Goal: Task Accomplishment & Management: Complete application form

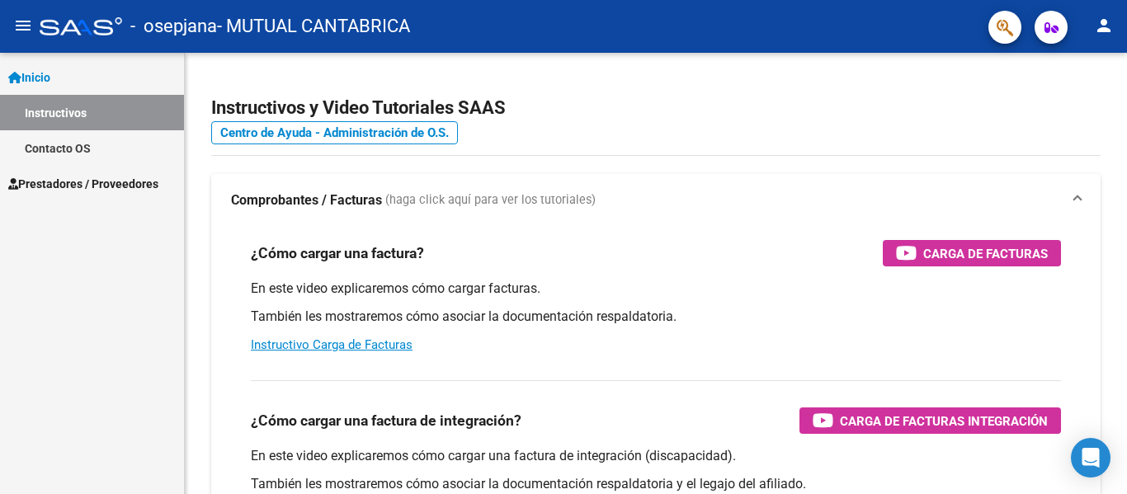
click at [64, 181] on span "Prestadores / Proveedores" at bounding box center [83, 184] width 150 height 18
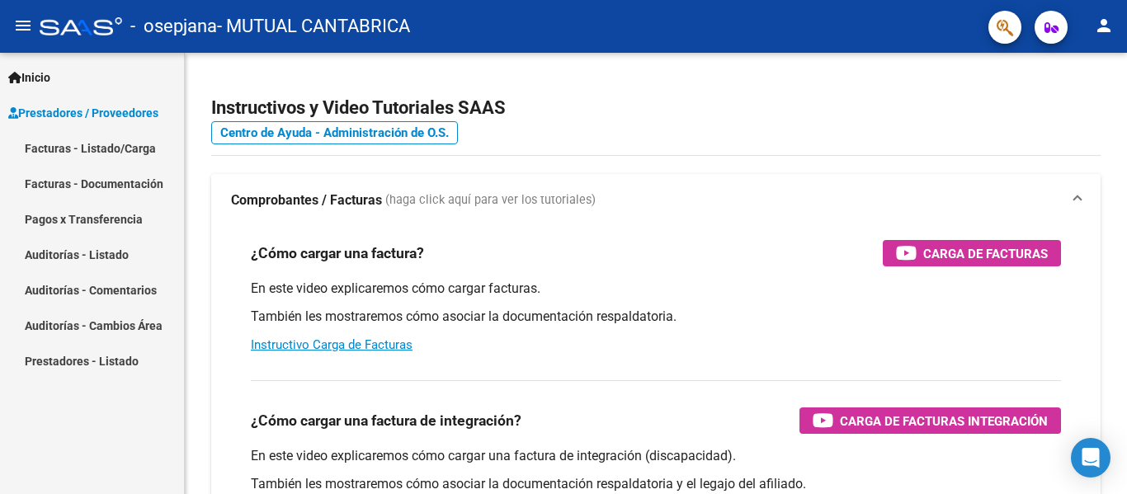
click at [78, 142] on link "Facturas - Listado/Carga" at bounding box center [92, 147] width 184 height 35
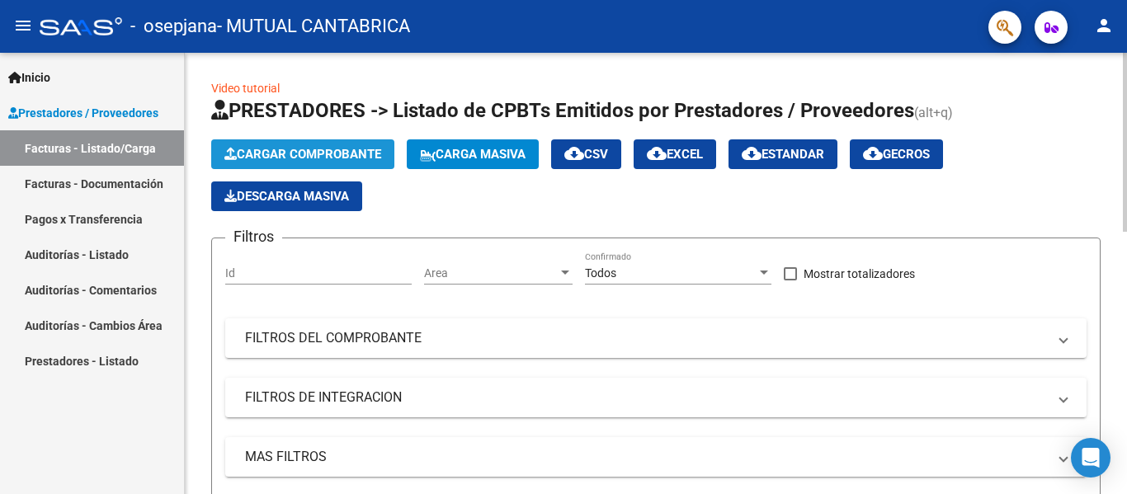
click at [338, 146] on button "Cargar Comprobante" at bounding box center [302, 154] width 183 height 30
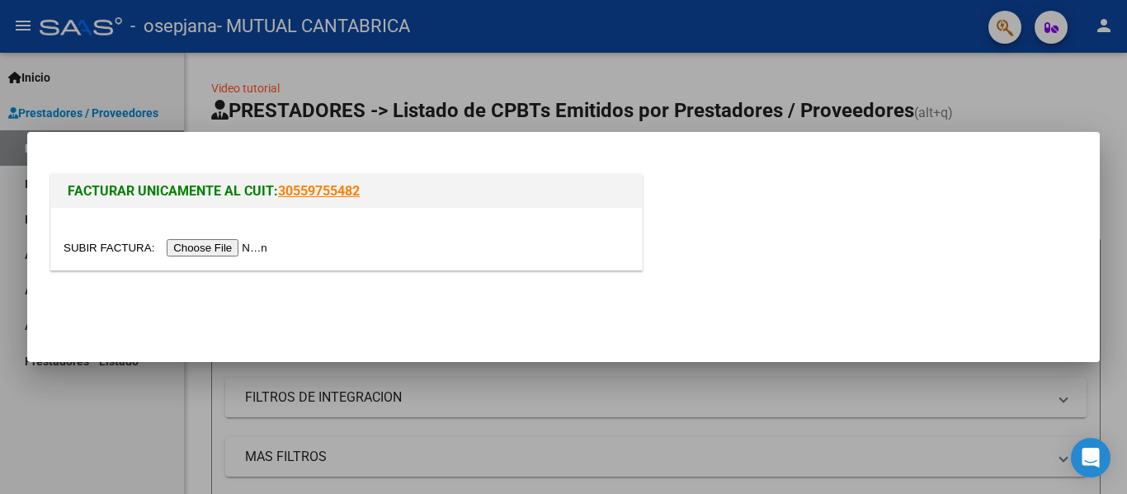
click at [258, 257] on input "file" at bounding box center [168, 247] width 209 height 17
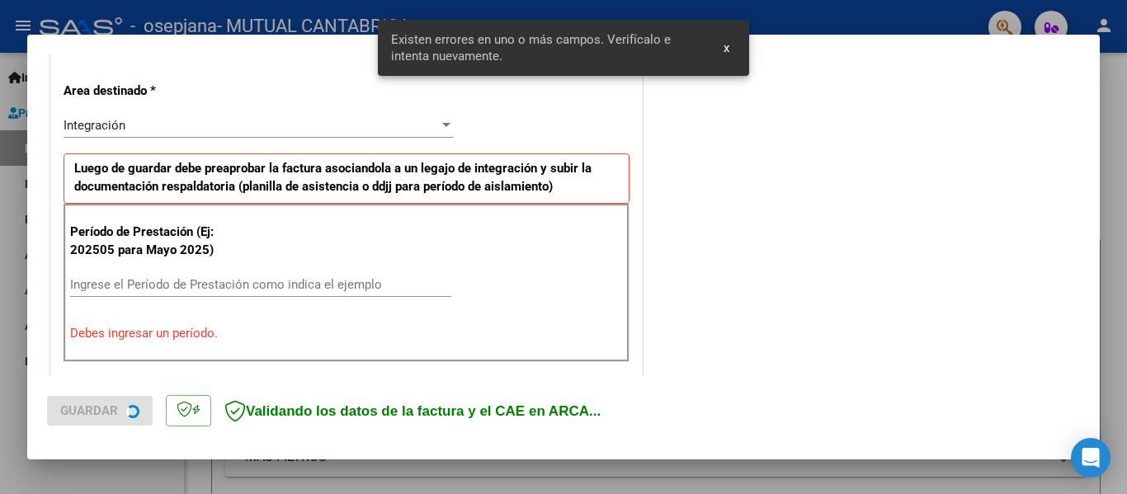
scroll to position [383, 0]
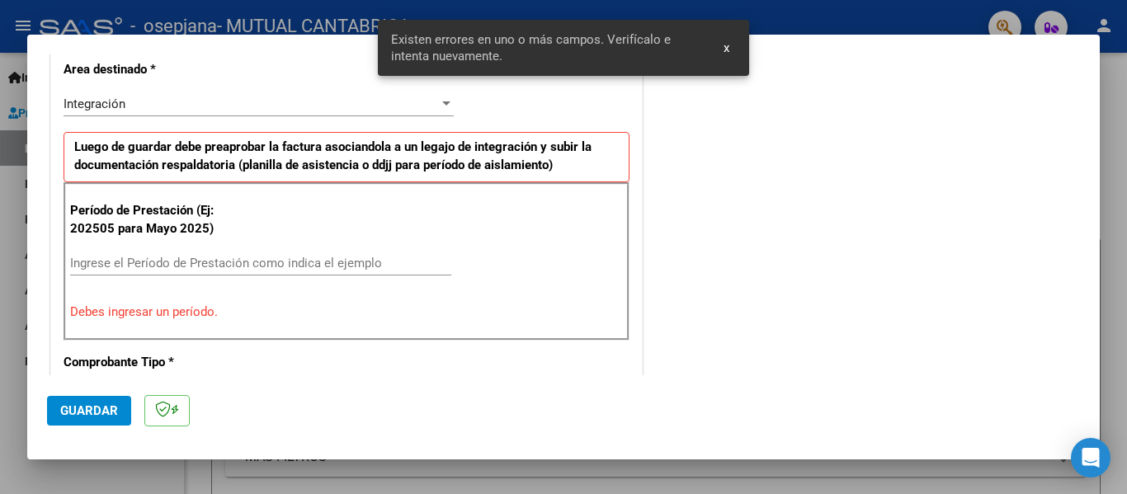
click at [129, 263] on input "Ingrese el Período de Prestación como indica el ejemplo" at bounding box center [260, 263] width 381 height 15
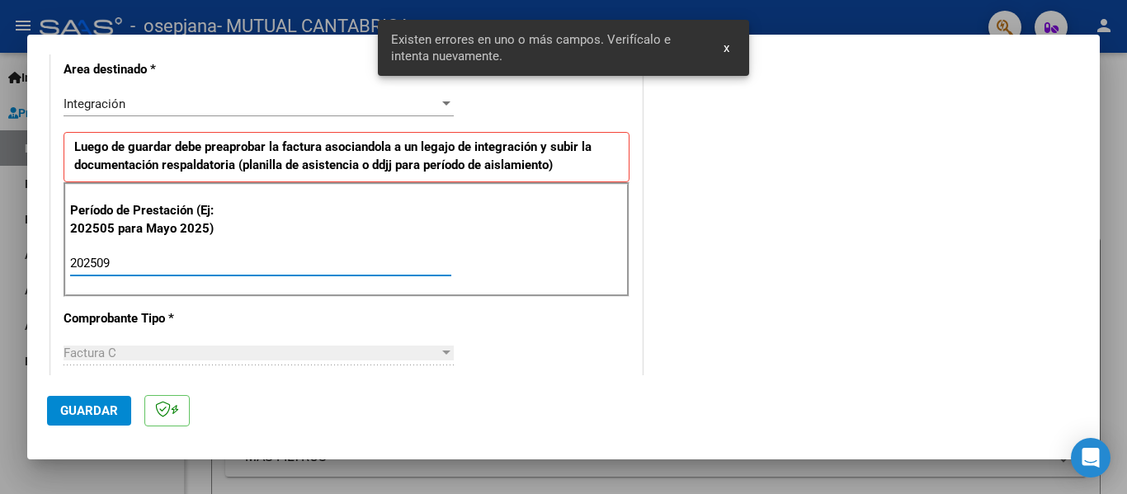
type input "202509"
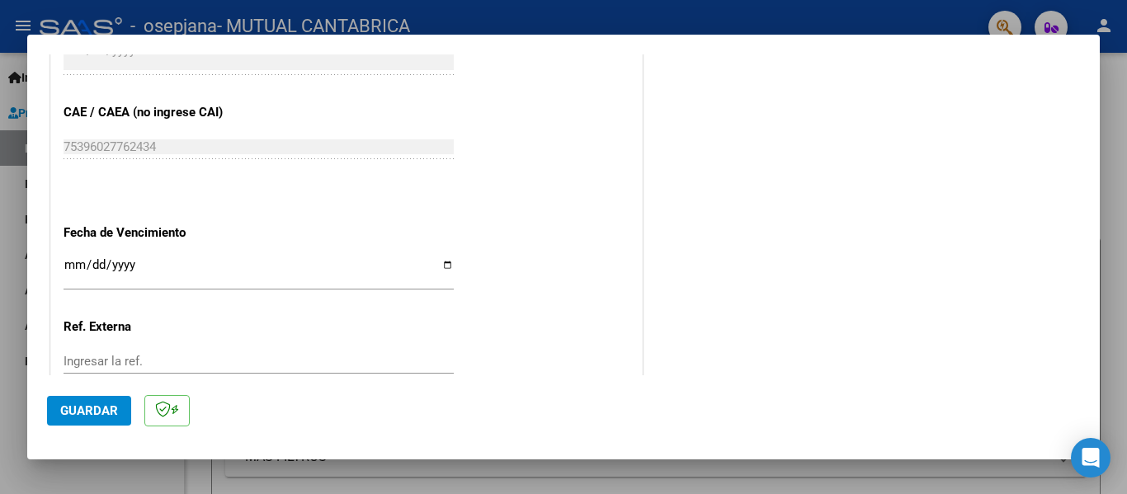
scroll to position [1043, 0]
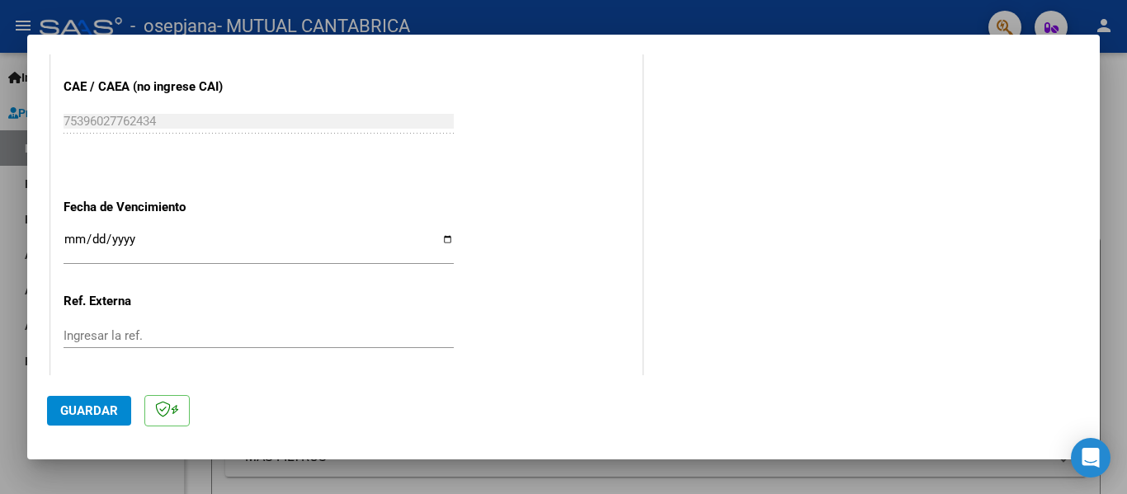
click at [442, 236] on input "Ingresar la fecha" at bounding box center [259, 246] width 390 height 26
type input "[DATE]"
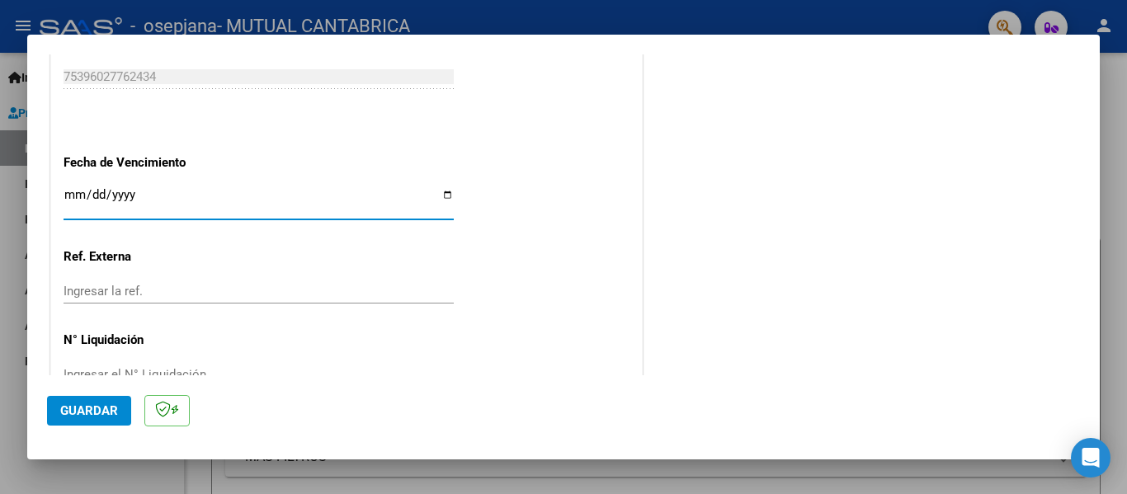
scroll to position [1125, 0]
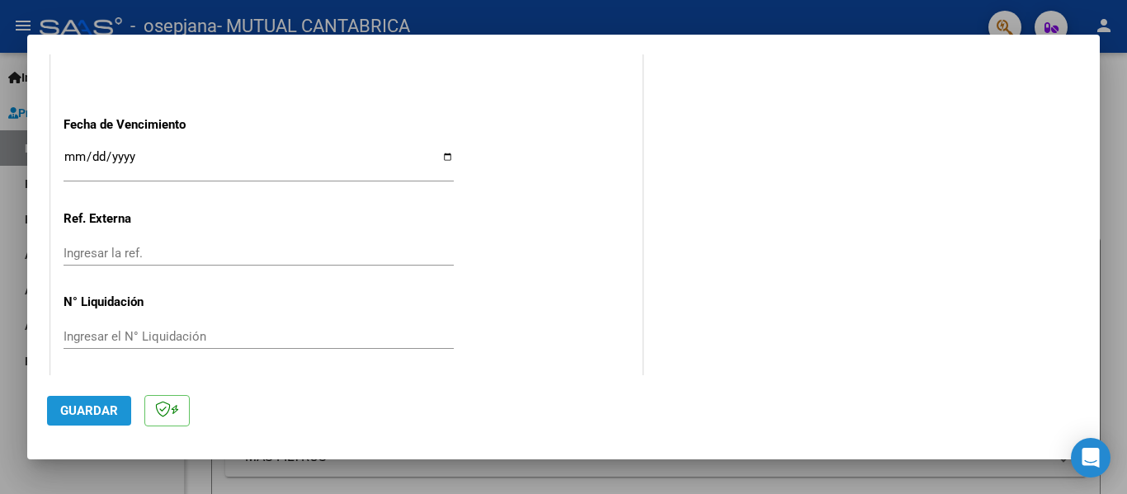
click at [101, 408] on span "Guardar" at bounding box center [89, 410] width 58 height 15
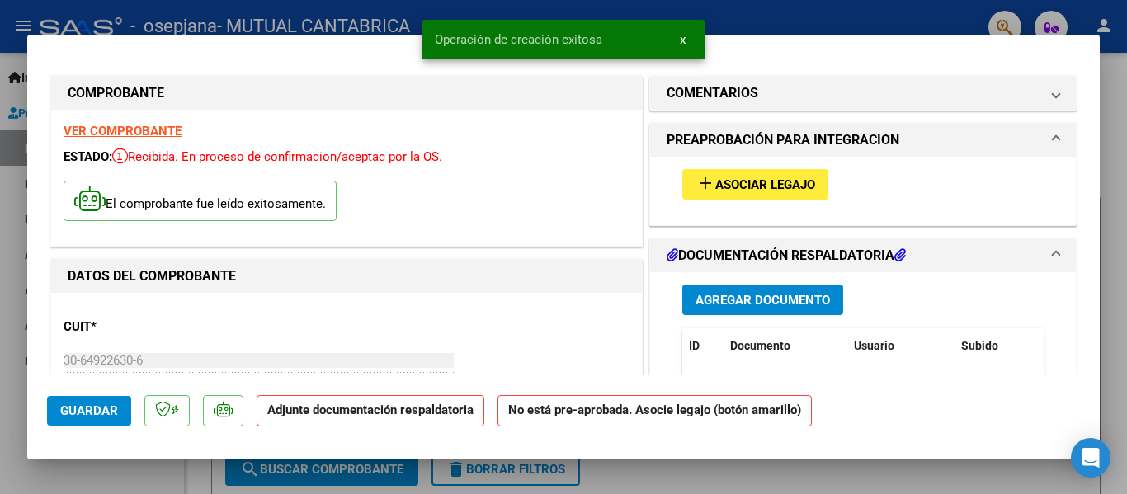
click at [785, 182] on span "Asociar Legajo" at bounding box center [765, 184] width 100 height 15
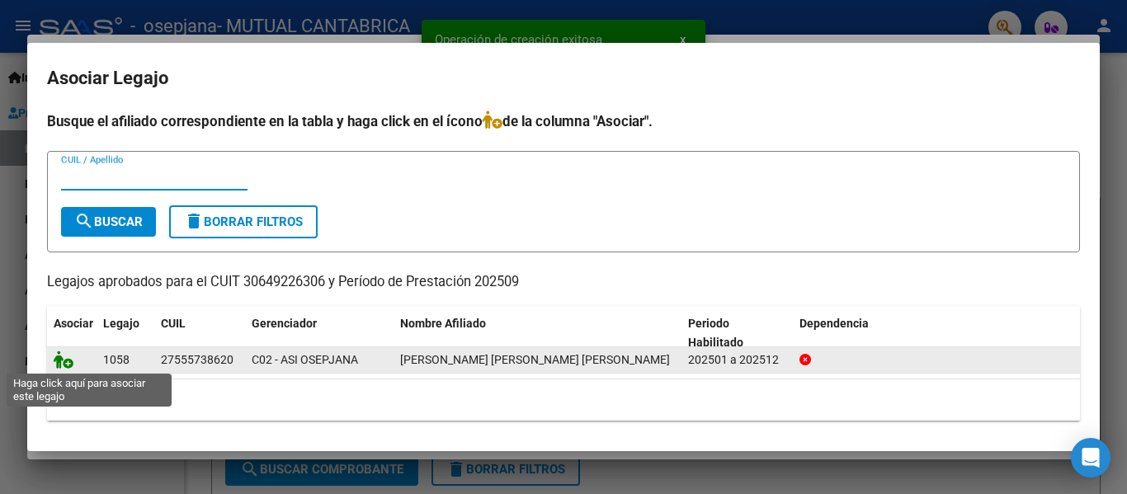
click at [59, 360] on icon at bounding box center [64, 360] width 20 height 18
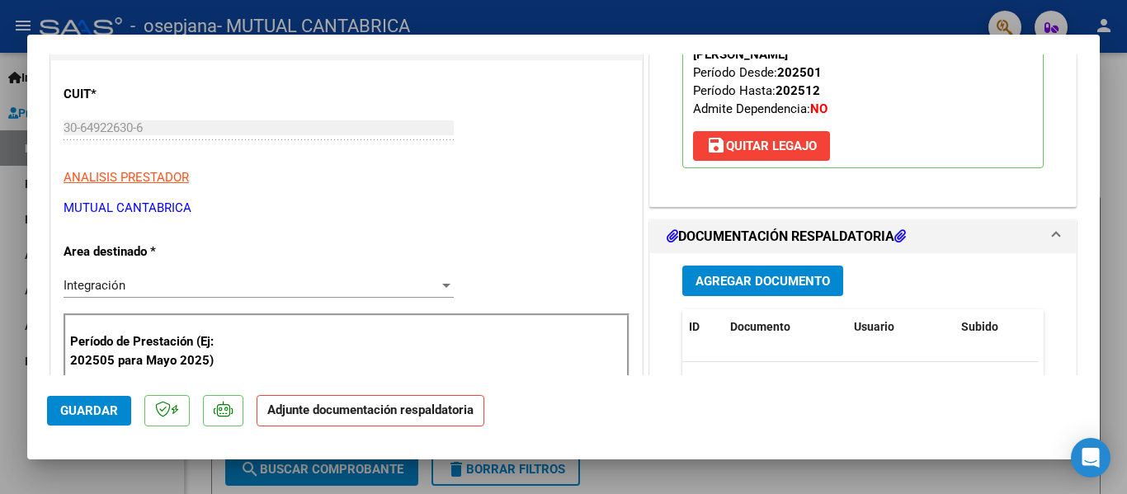
scroll to position [248, 0]
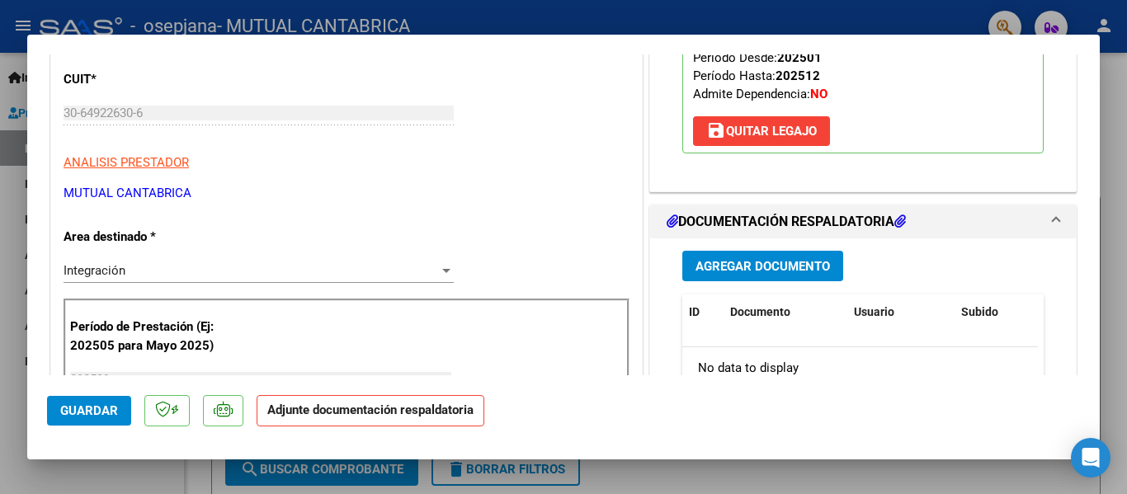
click at [792, 259] on span "Agregar Documento" at bounding box center [763, 266] width 134 height 15
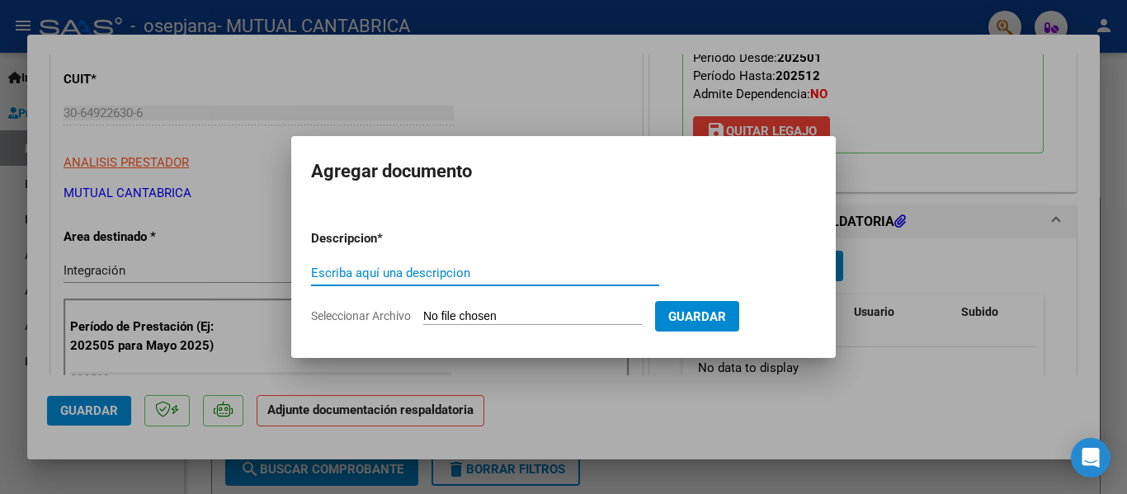
click at [512, 314] on input "Seleccionar Archivo" at bounding box center [532, 317] width 219 height 16
type input "C:\fakepath\OSEPJANA [PERSON_NAME] [PERSON_NAME] AUT 25 ABR DIC.pdf"
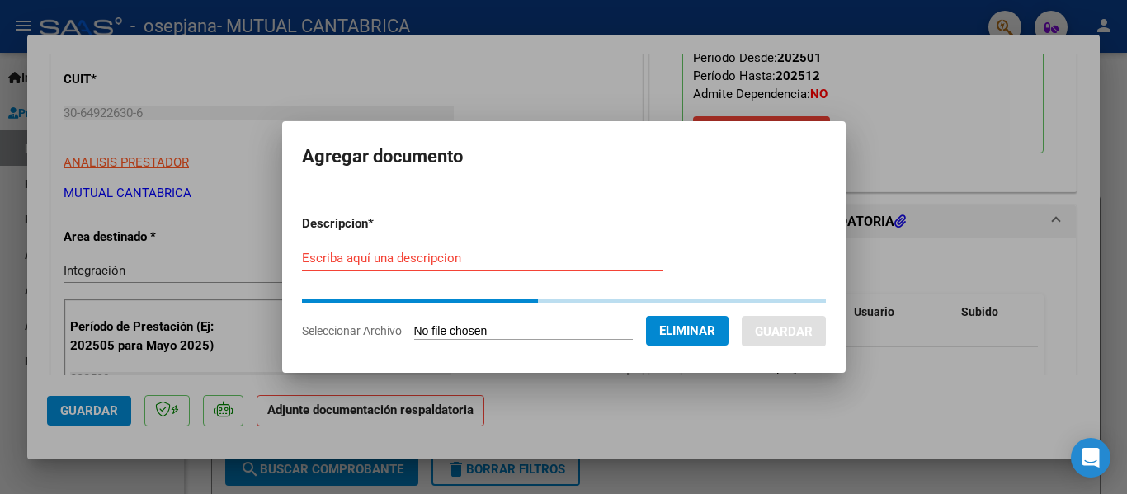
click at [453, 255] on form "Descripcion * Escriba aquí una descripcion Seleccionar Archivo Eliminar Guardar" at bounding box center [564, 277] width 524 height 150
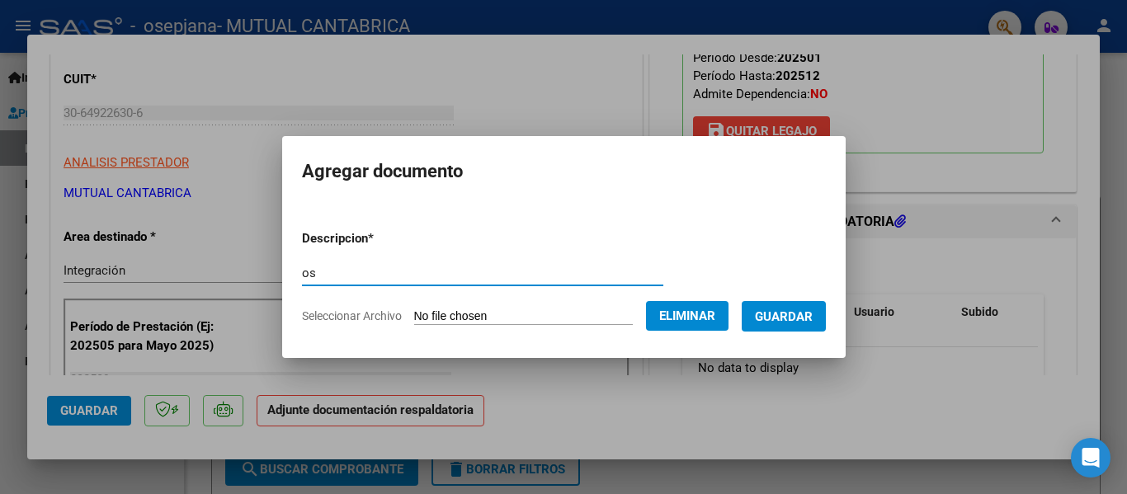
type input "o"
type input "OSEPJANA [PERSON_NAME] AUT25"
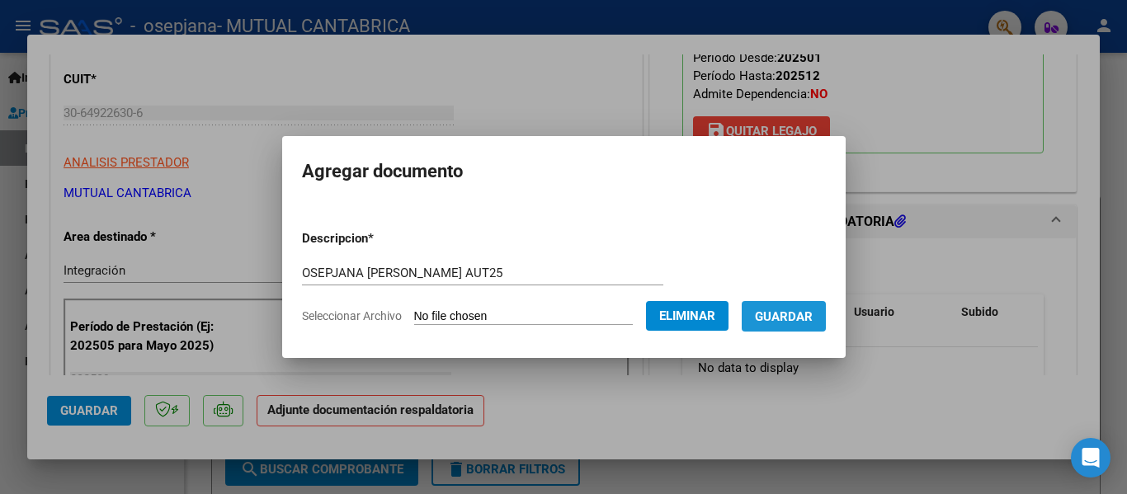
click at [826, 314] on button "Guardar" at bounding box center [784, 316] width 84 height 31
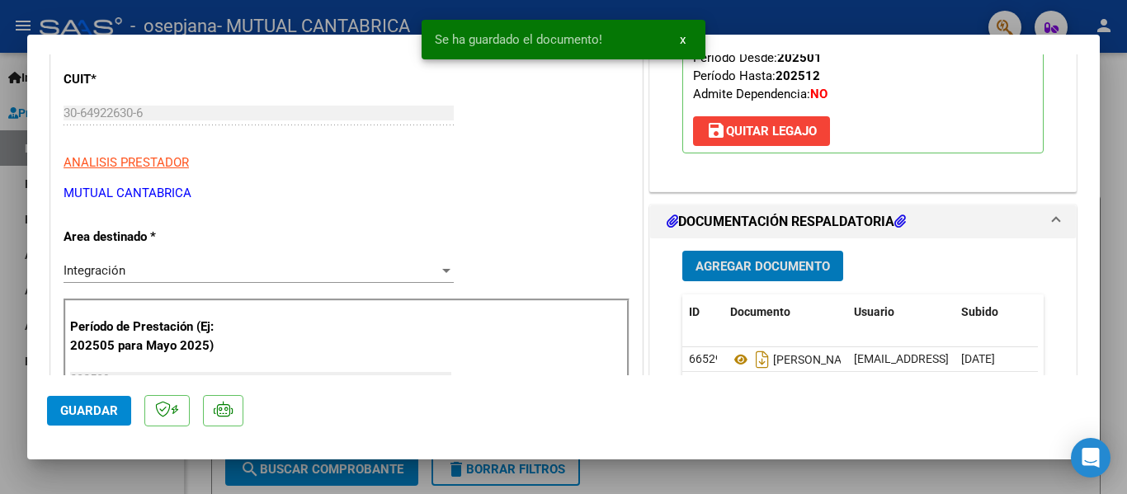
click at [795, 259] on span "Agregar Documento" at bounding box center [763, 266] width 134 height 15
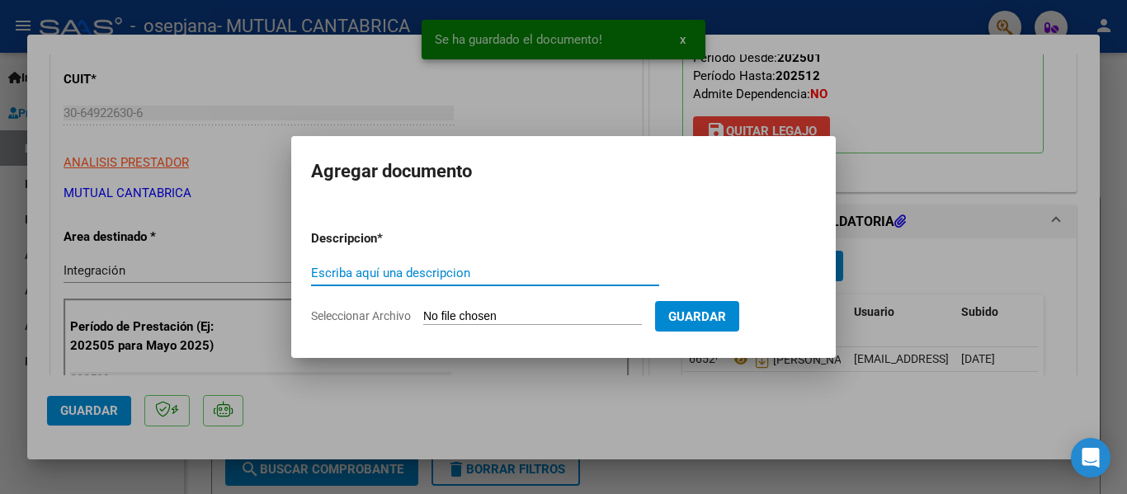
click at [500, 311] on input "Seleccionar Archivo" at bounding box center [532, 317] width 219 height 16
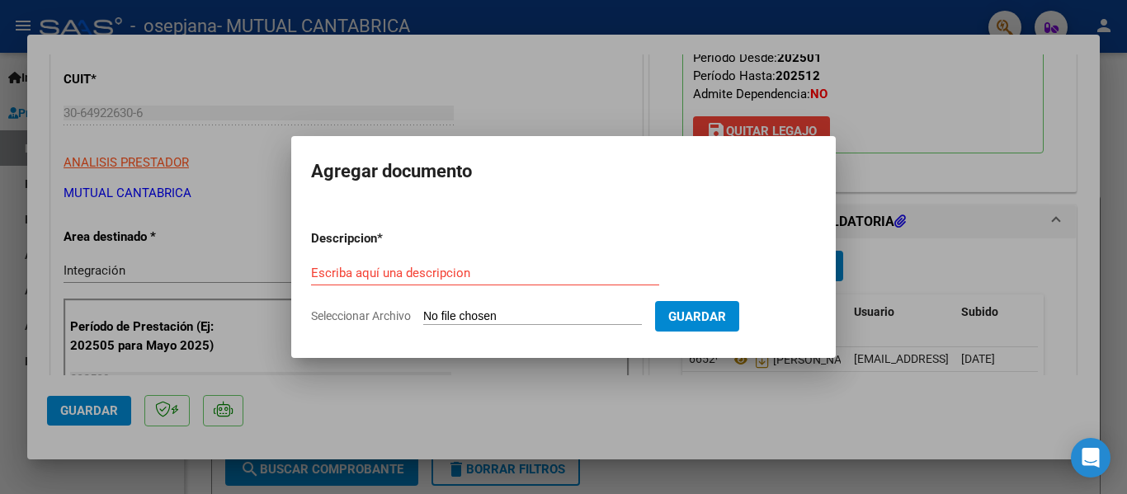
type input "C:\fakepath\OSEPJANA [PERSON_NAME] [PERSON_NAME] CAE Sep.pdf"
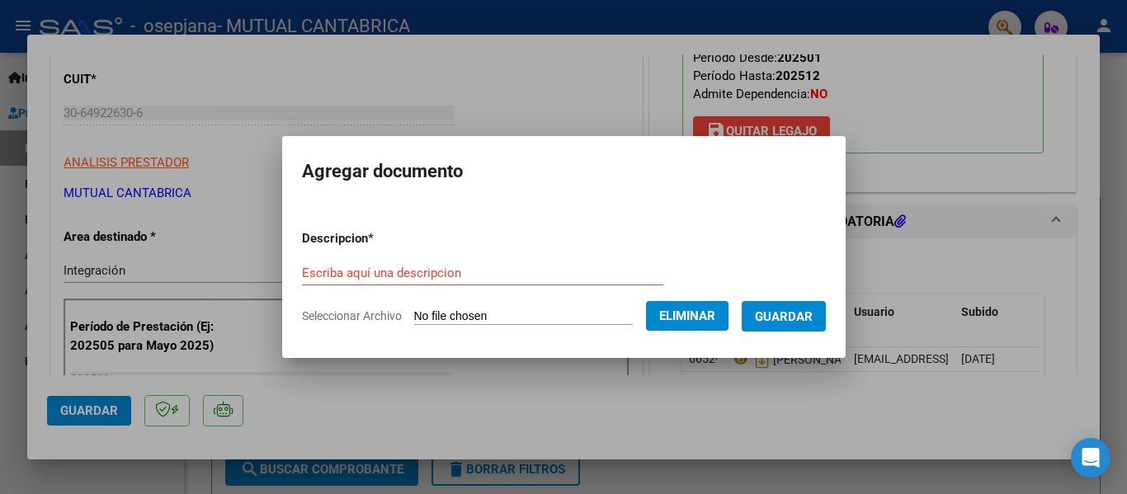
click at [406, 261] on div "Escriba aquí una descripcion" at bounding box center [482, 273] width 361 height 25
type input "o"
type input "OSEPJANA [PERSON_NAME]"
click at [813, 317] on span "Guardar" at bounding box center [784, 316] width 58 height 15
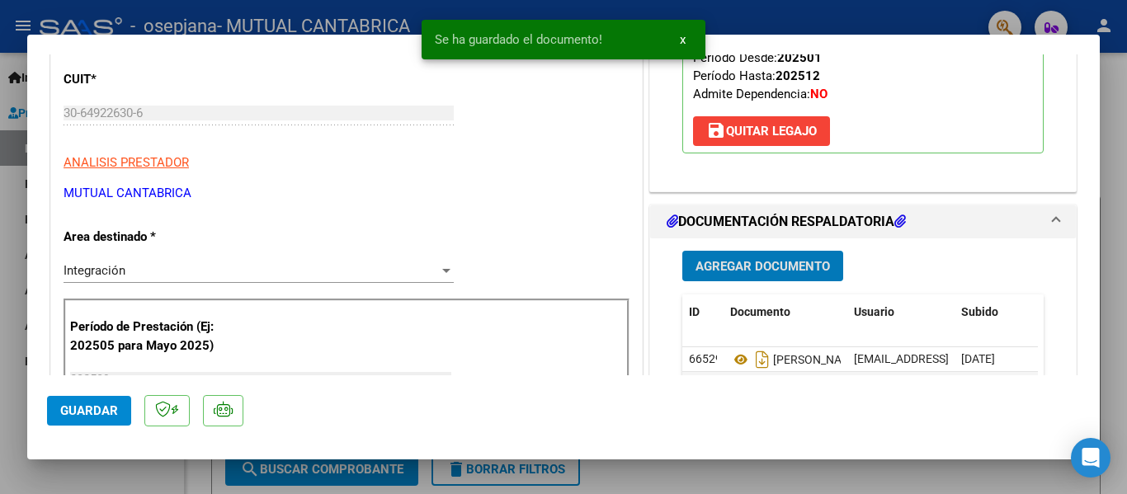
click at [796, 258] on span "Agregar Documento" at bounding box center [763, 265] width 134 height 15
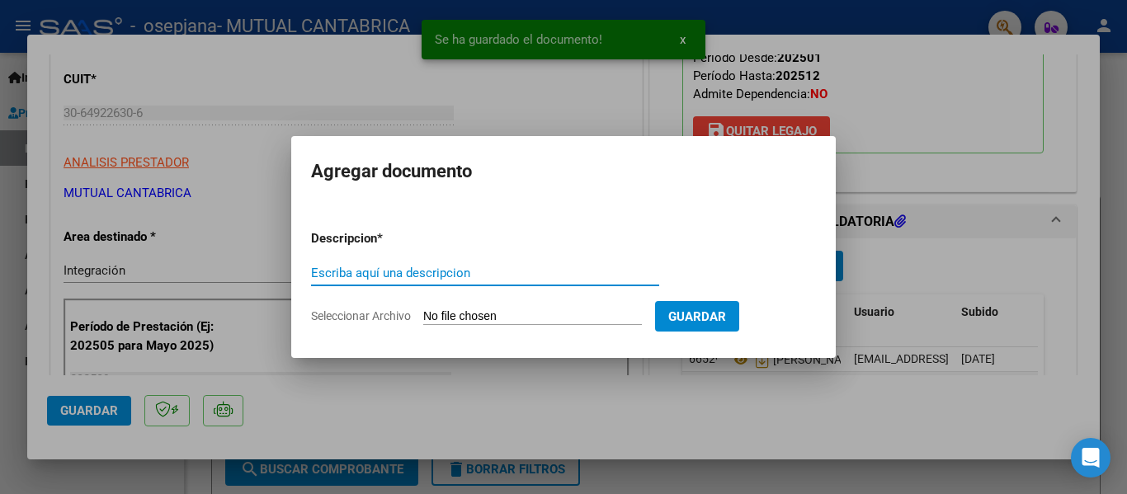
click at [474, 314] on input "Seleccionar Archivo" at bounding box center [532, 317] width 219 height 16
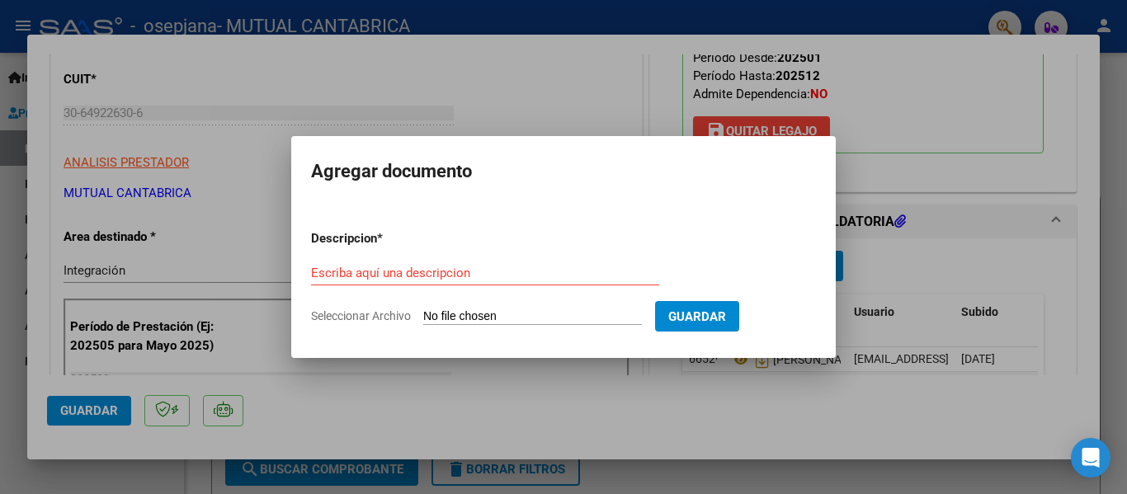
type input "C:\fakepath\OSEPJANA [PERSON_NAME] [PERSON_NAME] planilla Sep.pdf"
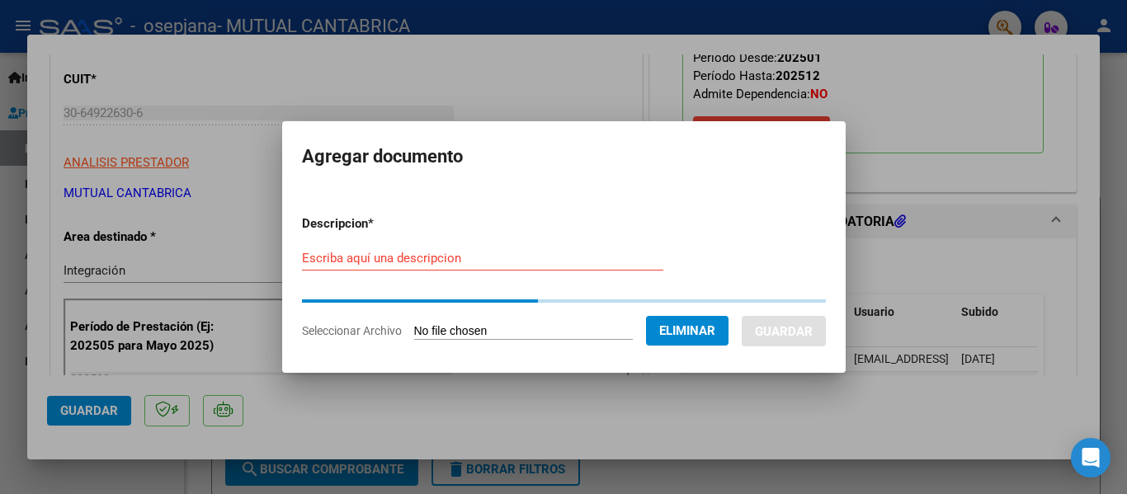
click at [552, 261] on input "Escriba aquí una descripcion" at bounding box center [482, 258] width 361 height 15
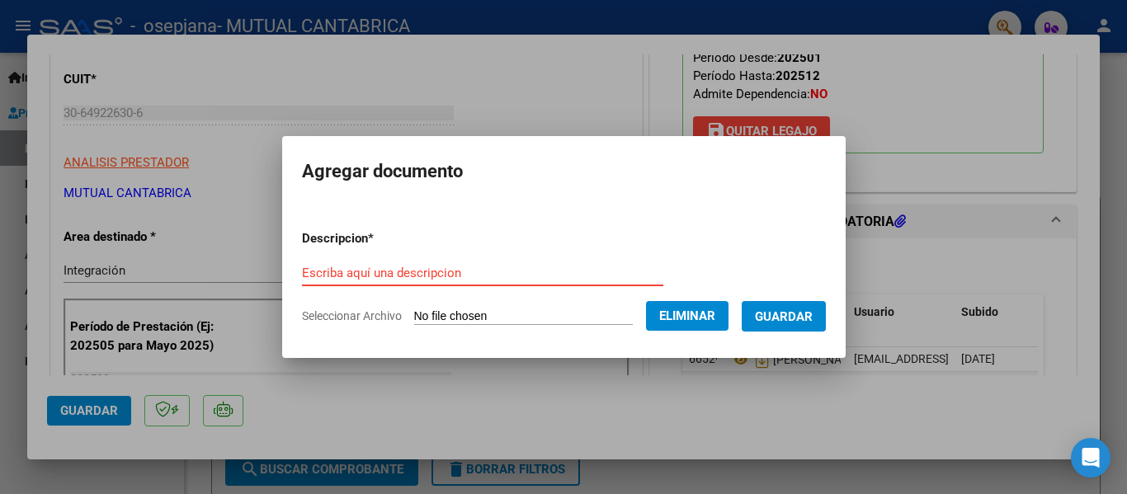
type input "o"
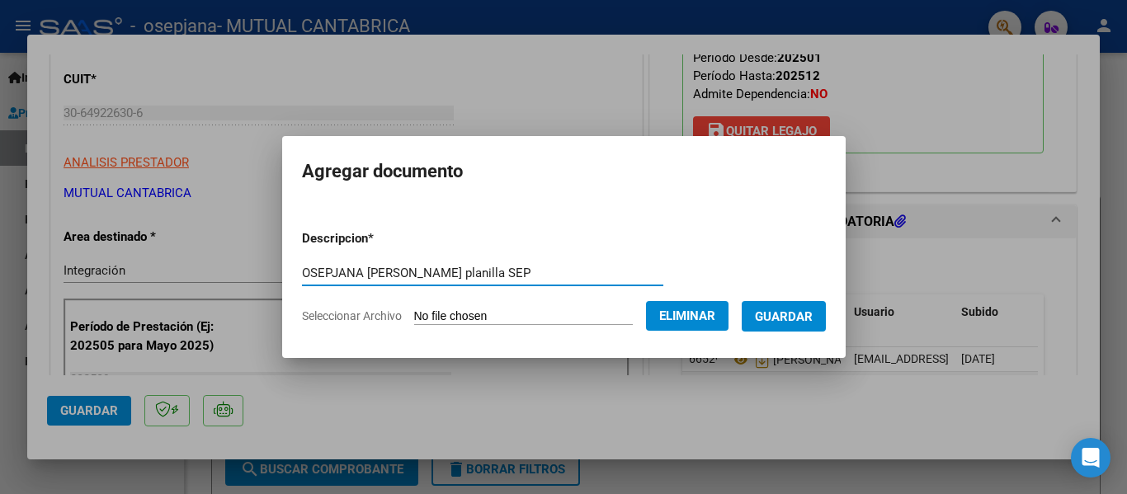
type input "OSEPJANA [PERSON_NAME] planilla SEP"
click at [792, 315] on span "Guardar" at bounding box center [784, 316] width 58 height 15
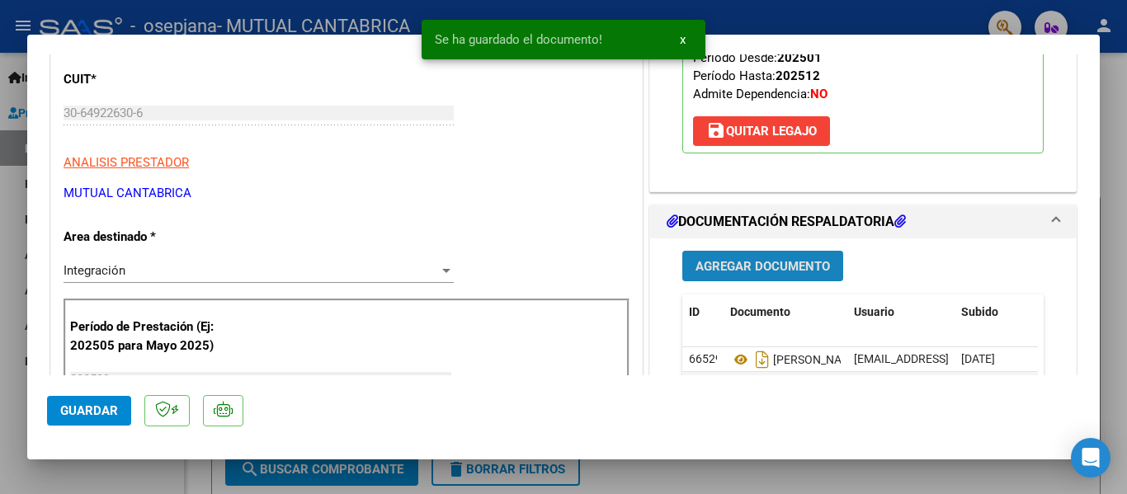
click at [798, 259] on span "Agregar Documento" at bounding box center [763, 266] width 134 height 15
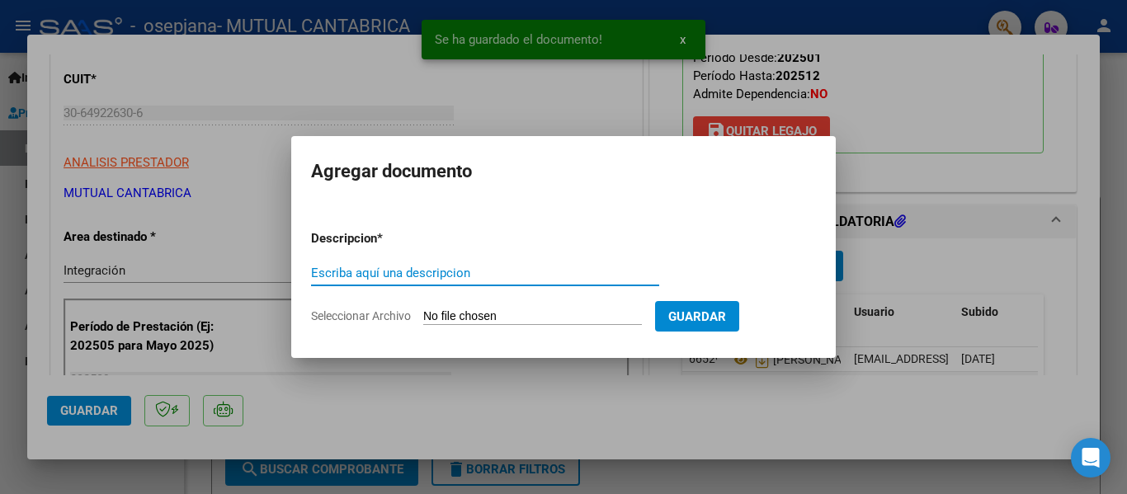
click at [441, 311] on input "Seleccionar Archivo" at bounding box center [532, 317] width 219 height 16
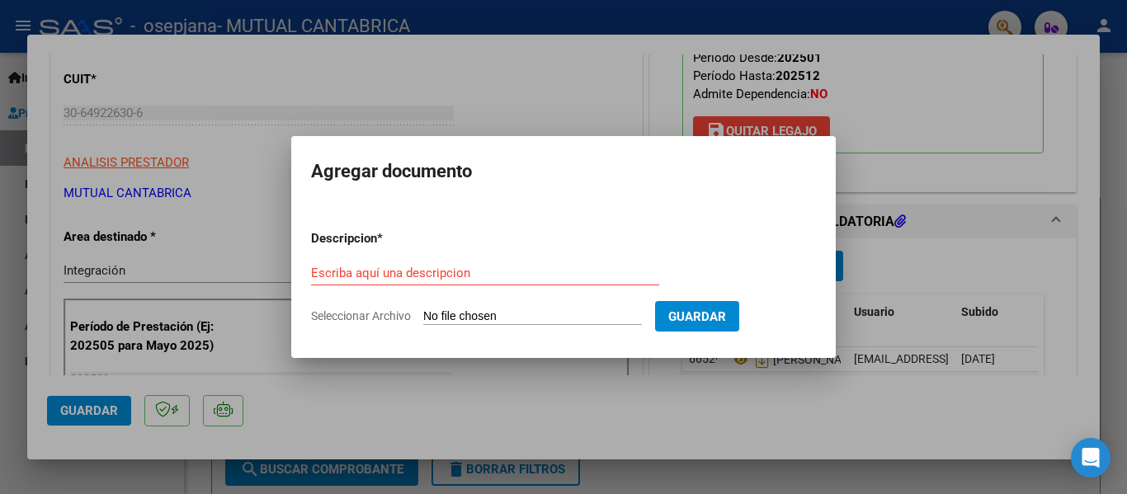
type input "C:\fakepath\OSEPJANA Rec [DATE].pdf"
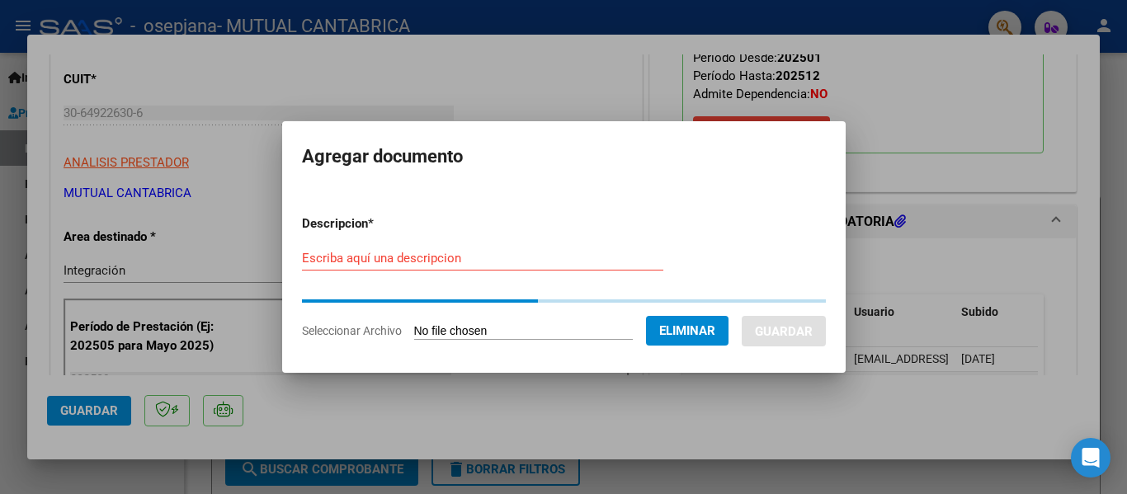
click at [425, 254] on input "Escriba aquí una descripcion" at bounding box center [482, 258] width 361 height 15
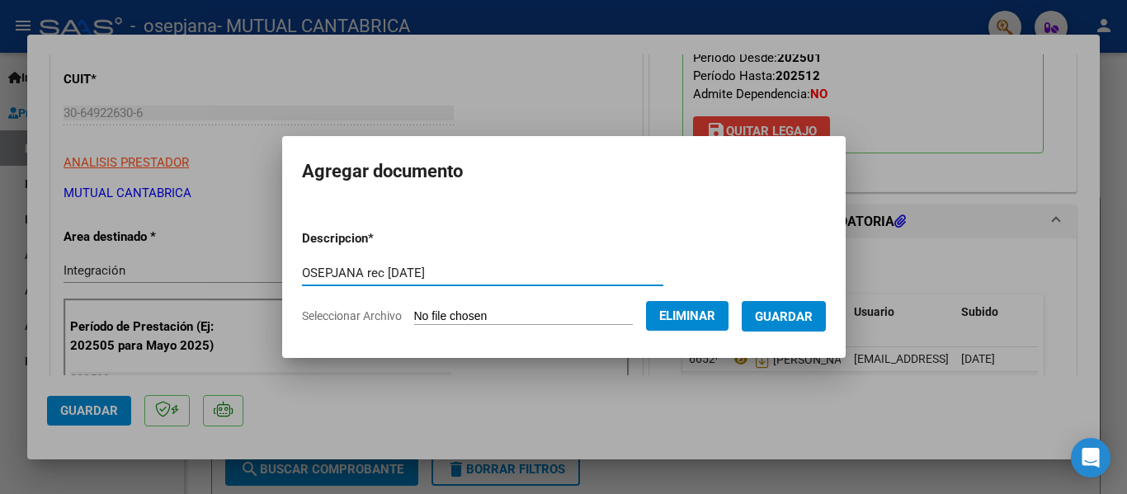
type input "OSEPJANA rec [DATE]"
click at [773, 318] on span "Guardar" at bounding box center [784, 316] width 58 height 15
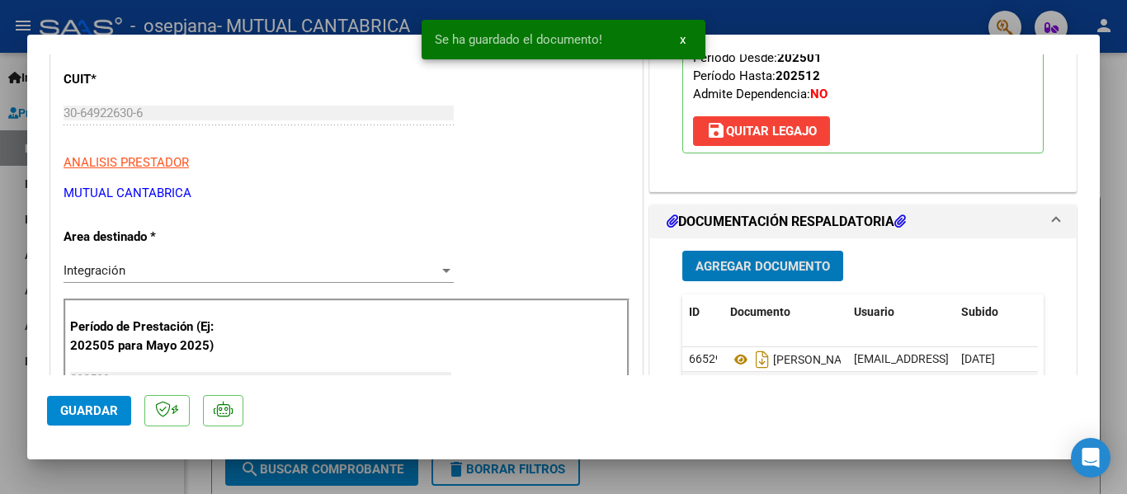
click at [769, 259] on span "Agregar Documento" at bounding box center [763, 266] width 134 height 15
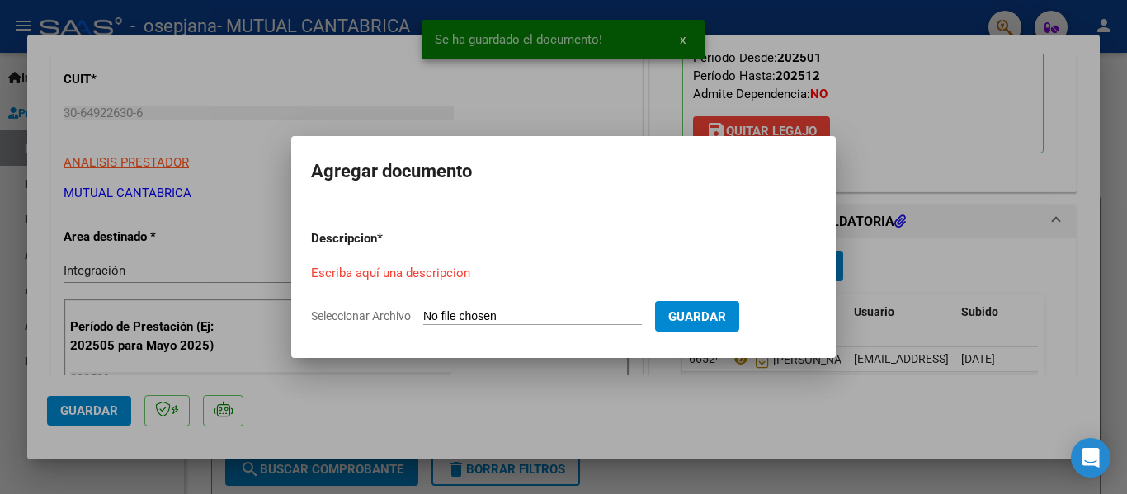
click at [477, 316] on input "Seleccionar Archivo" at bounding box center [532, 317] width 219 height 16
type input "C:\fakepath\OSEPJANA Rec [DATE].pdf"
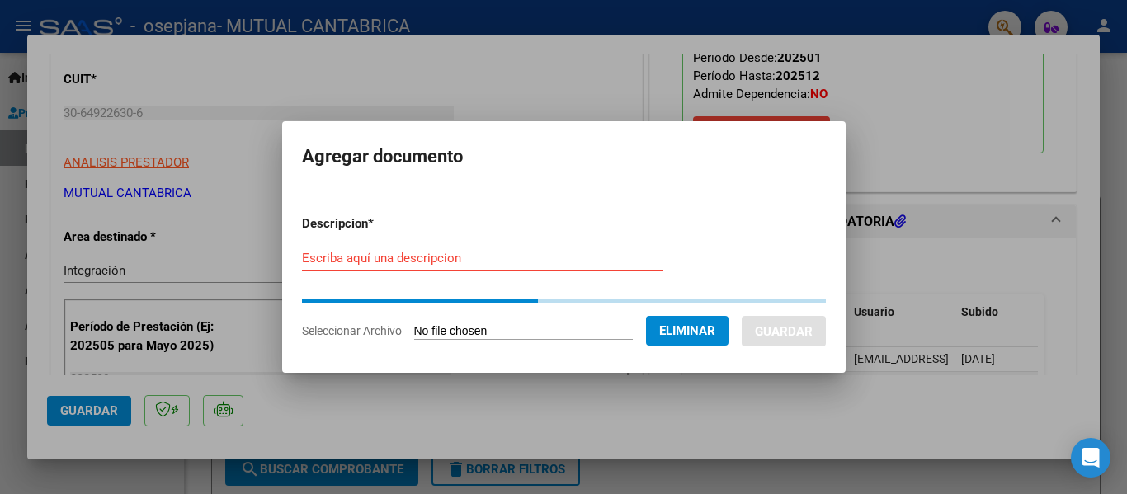
click at [485, 260] on div "Escriba aquí una descripcion" at bounding box center [482, 258] width 361 height 25
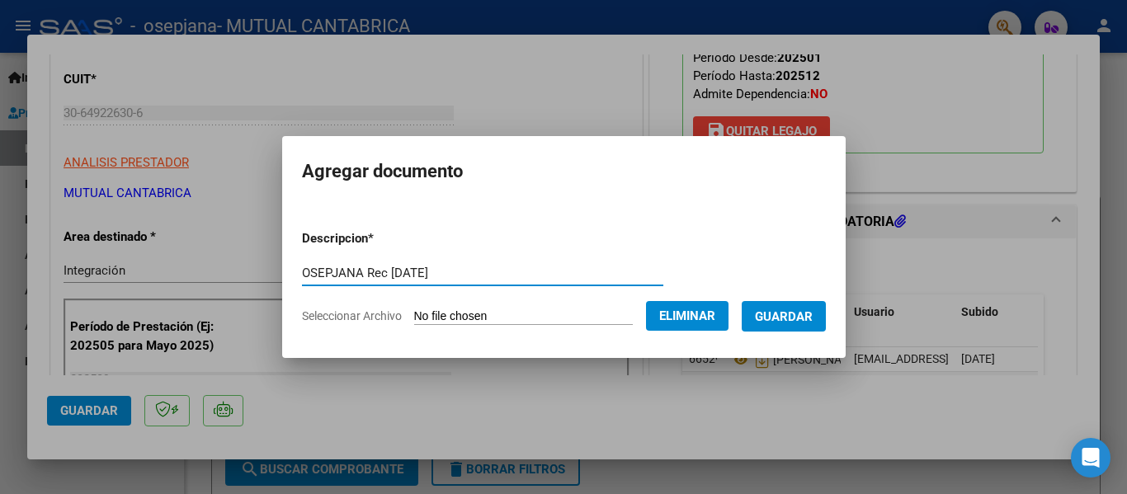
type input "OSEPJANA Rec [DATE]"
click at [795, 310] on span "Guardar" at bounding box center [784, 316] width 58 height 15
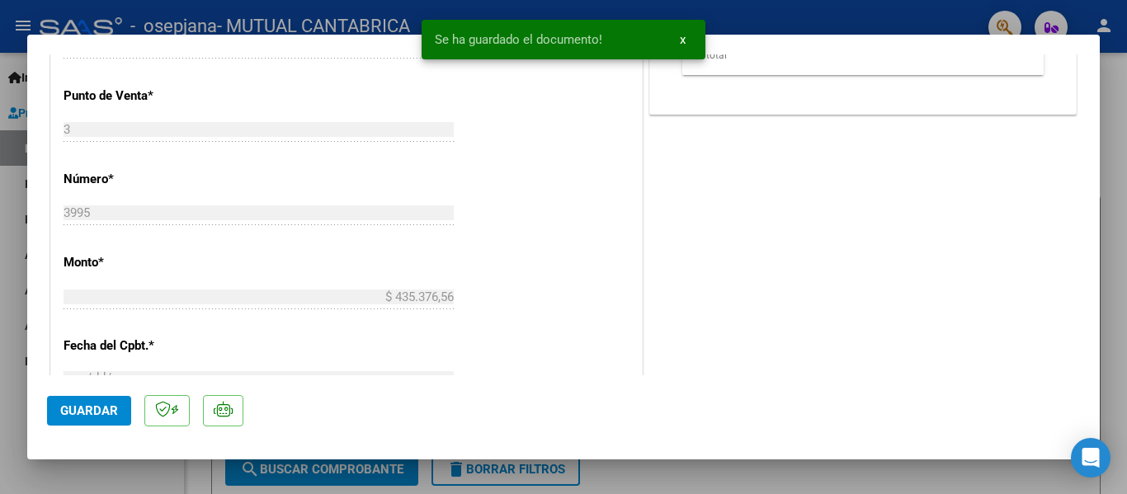
scroll to position [743, 0]
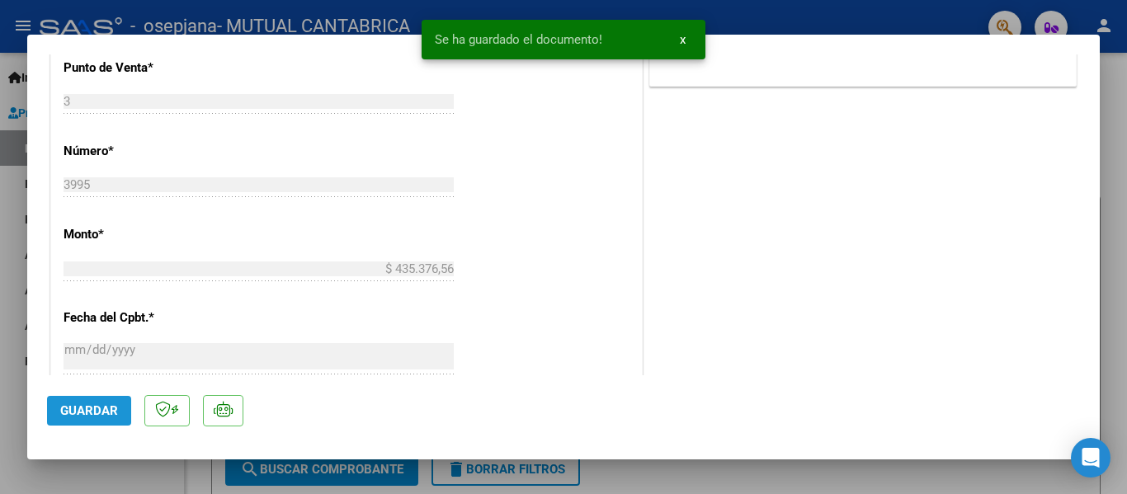
click at [101, 412] on span "Guardar" at bounding box center [89, 410] width 58 height 15
click at [1107, 359] on div at bounding box center [563, 247] width 1127 height 494
type input "$ 0,00"
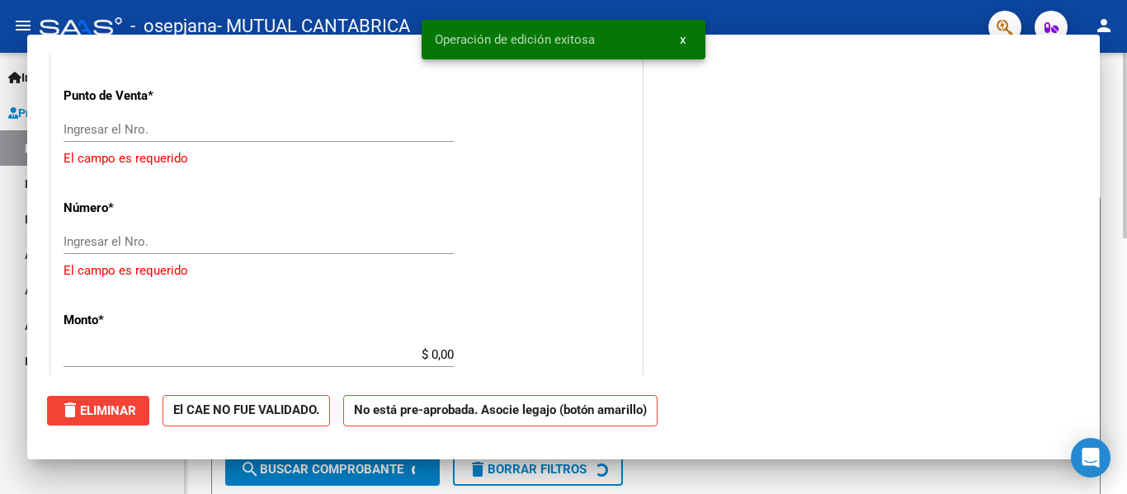
scroll to position [771, 0]
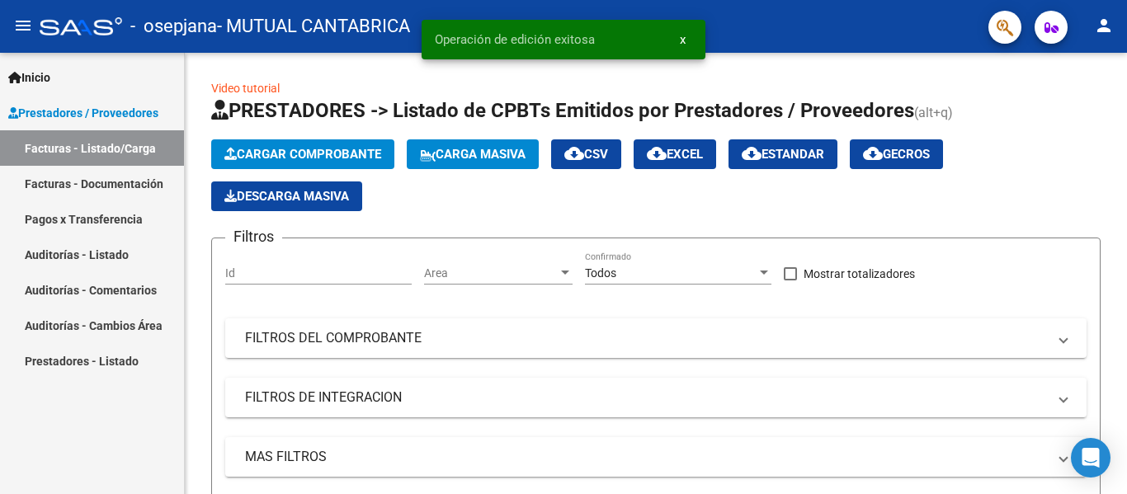
click at [112, 186] on link "Facturas - Documentación" at bounding box center [92, 183] width 184 height 35
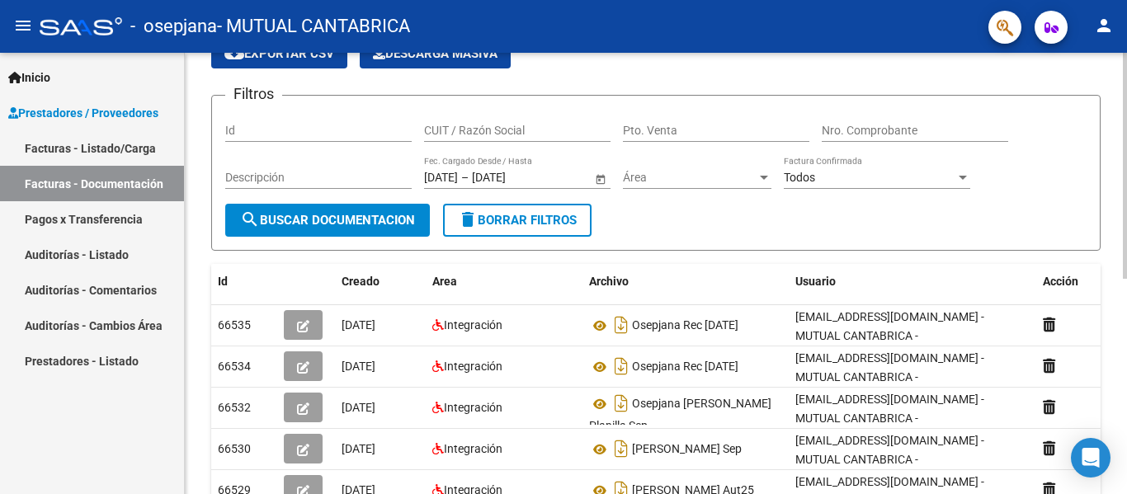
scroll to position [165, 0]
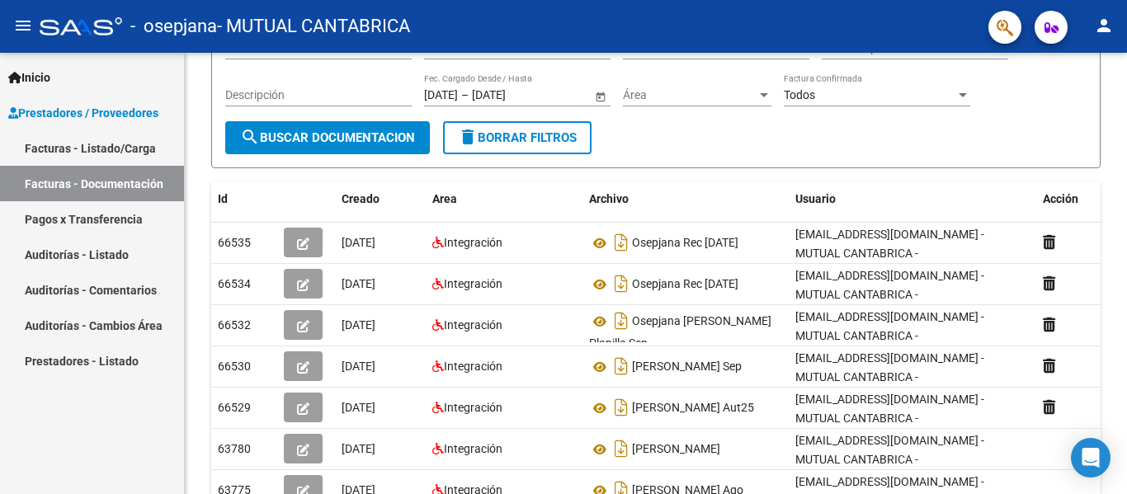
click at [113, 149] on link "Facturas - Listado/Carga" at bounding box center [92, 147] width 184 height 35
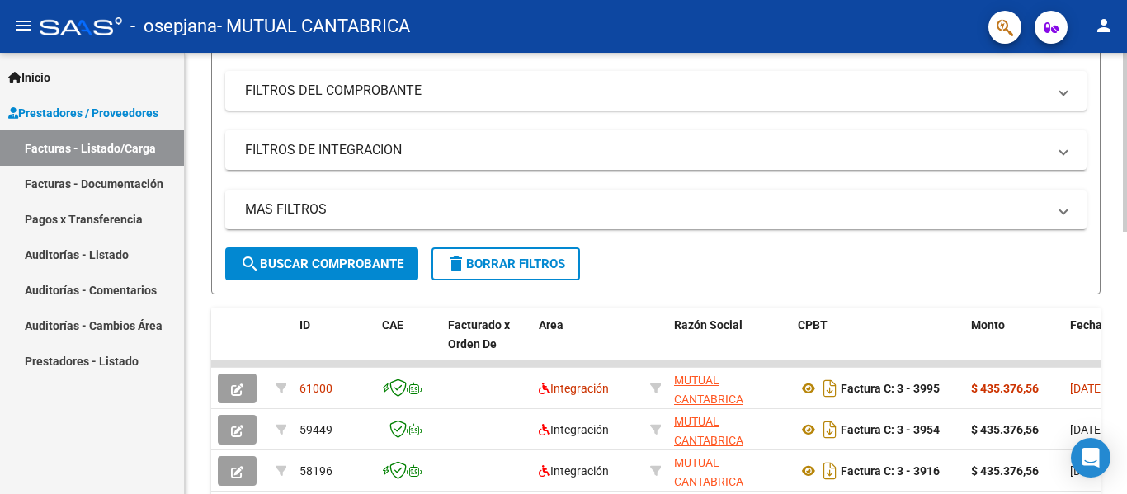
scroll to position [330, 0]
